Goal: Task Accomplishment & Management: Manage account settings

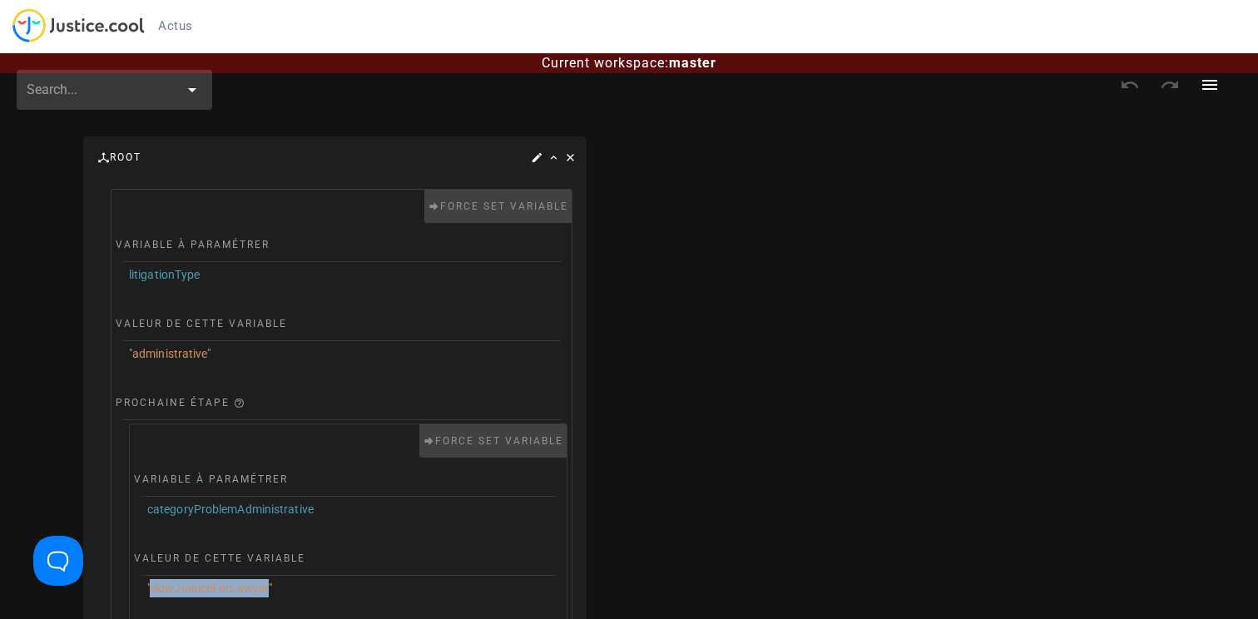
scroll to position [441, 0]
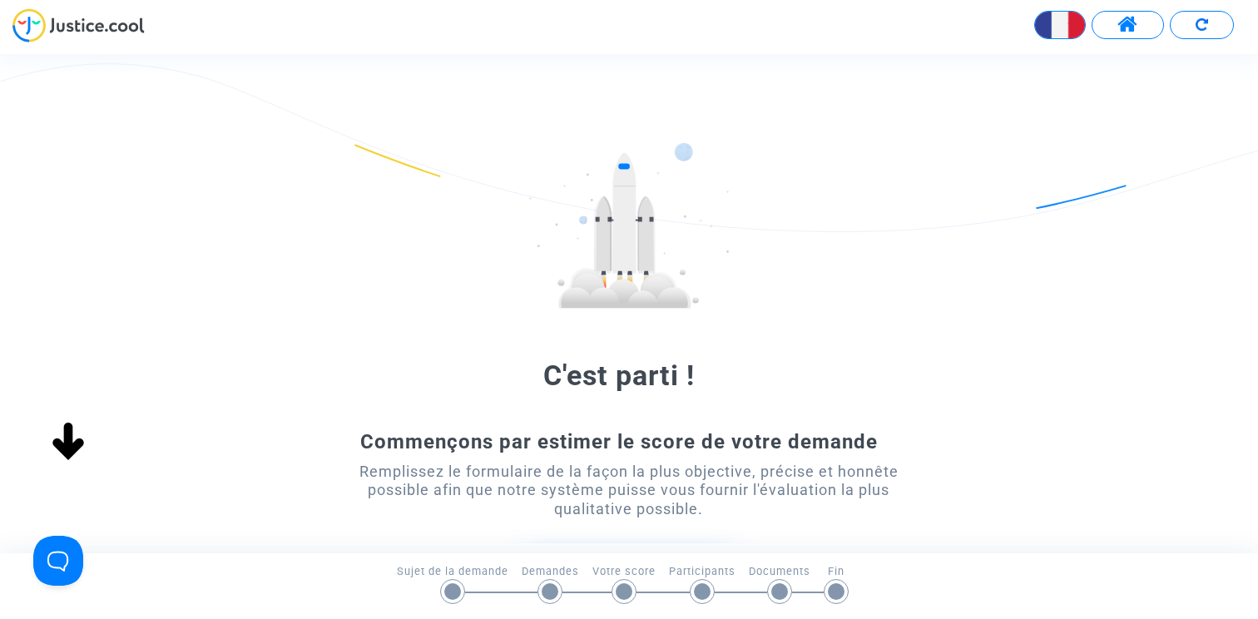
click at [1128, 23] on span at bounding box center [1128, 25] width 21 height 22
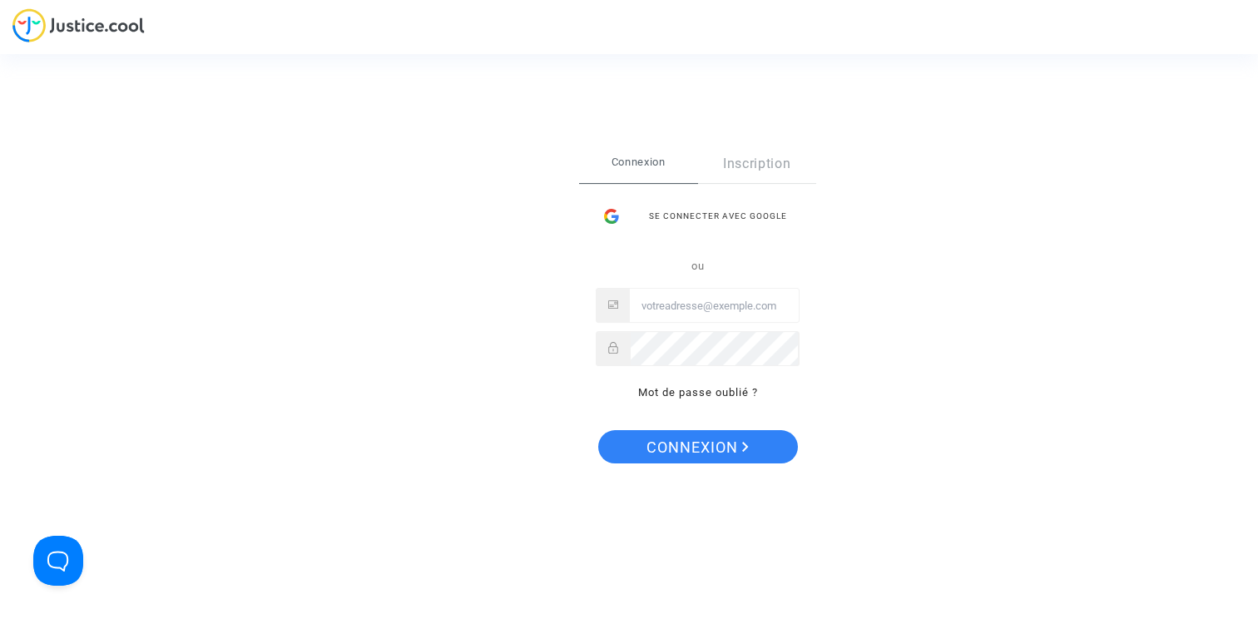
type input "claire+aljpitcher@justice.cool"
